Goal: Navigation & Orientation: Understand site structure

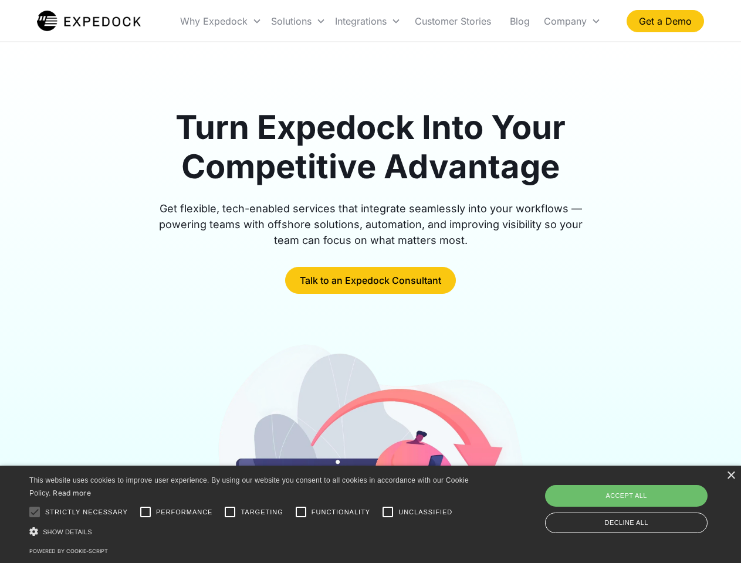
click at [391, 21] on div "Integrations" at bounding box center [367, 21] width 75 height 40
click at [221, 21] on div "Why Expedock" at bounding box center [213, 21] width 67 height 12
click at [298, 21] on div "Solutions" at bounding box center [291, 21] width 40 height 12
click at [368, 21] on div "Integrations" at bounding box center [361, 21] width 52 height 12
click at [572, 21] on div "Company" at bounding box center [565, 21] width 43 height 12
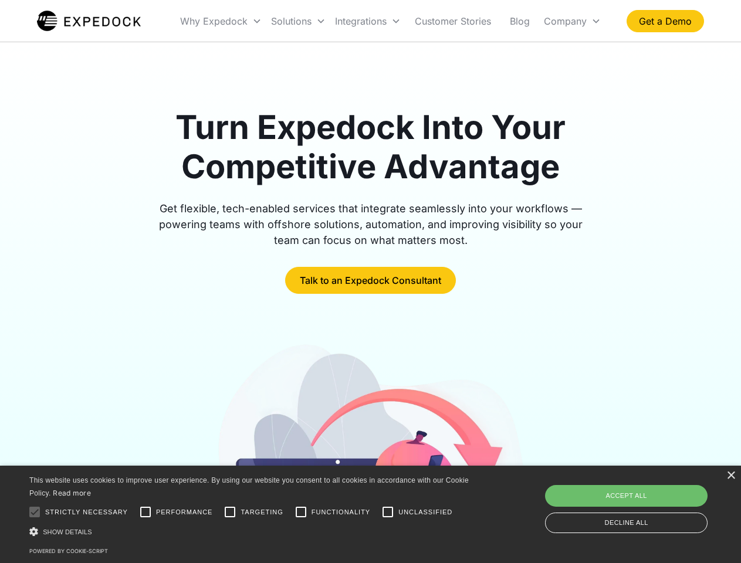
click at [35, 512] on div at bounding box center [34, 511] width 23 height 23
click at [145, 512] on input "Performance" at bounding box center [145, 511] width 23 height 23
checkbox input "true"
click at [230, 512] on input "Targeting" at bounding box center [229, 511] width 23 height 23
checkbox input "true"
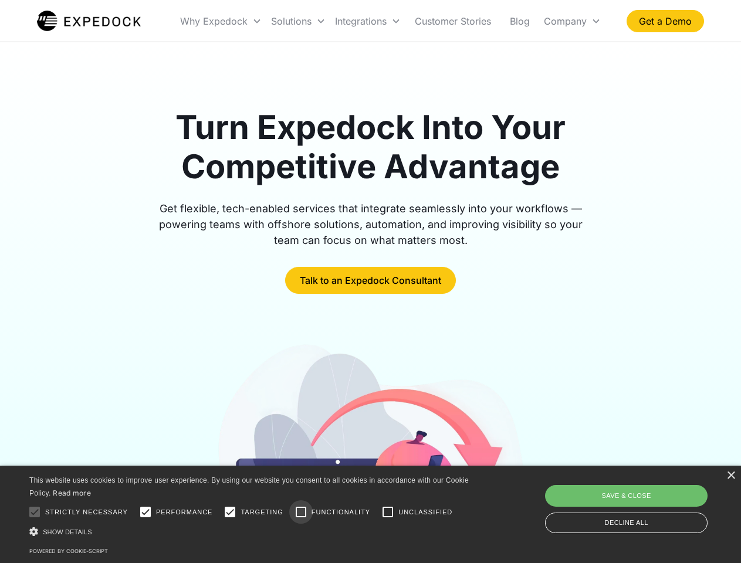
click at [301, 512] on input "Functionality" at bounding box center [300, 511] width 23 height 23
checkbox input "true"
click at [388, 512] on input "Unclassified" at bounding box center [387, 511] width 23 height 23
checkbox input "true"
